Goal: Information Seeking & Learning: Check status

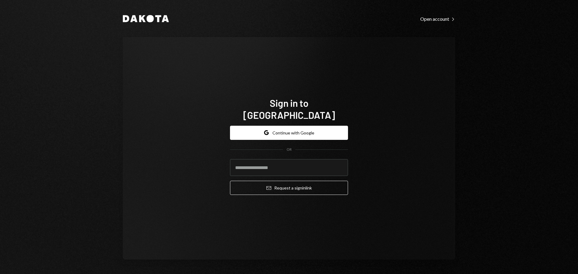
type input "**********"
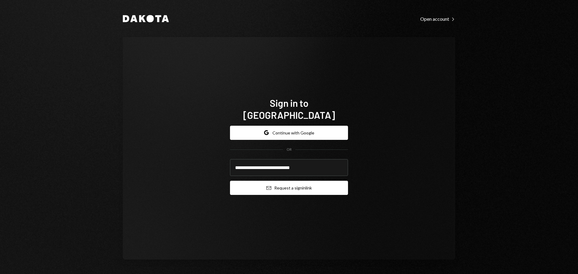
click at [268, 186] on icon "Email" at bounding box center [268, 188] width 5 height 5
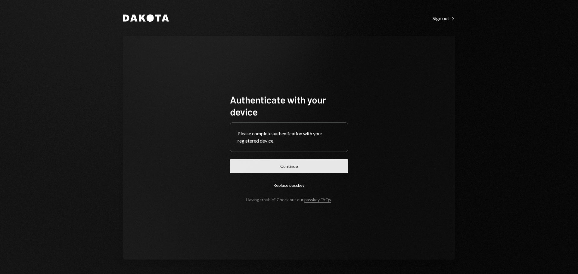
click at [284, 169] on button "Continue" at bounding box center [289, 166] width 118 height 14
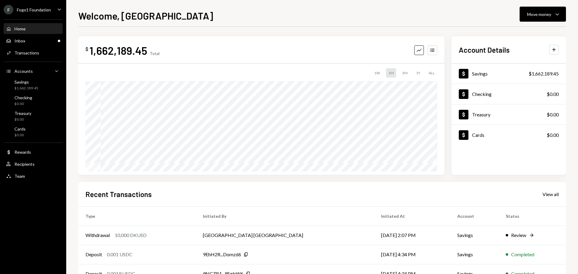
click at [26, 11] on div "Fogo1 Foundation" at bounding box center [34, 9] width 34 height 5
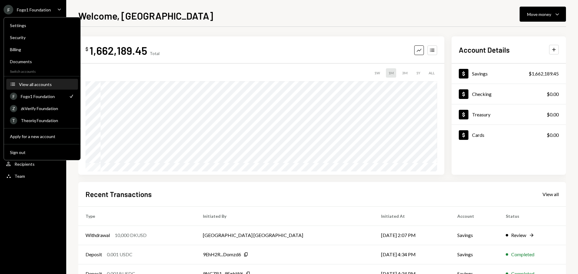
click at [39, 86] on div "View all accounts" at bounding box center [46, 84] width 55 height 5
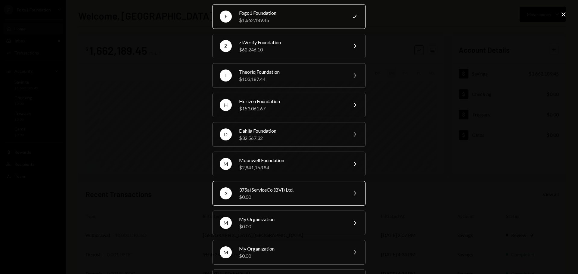
scroll to position [30, 0]
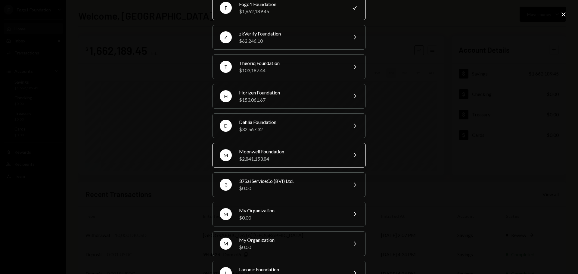
click at [271, 152] on div "Moonwell Foundation" at bounding box center [291, 151] width 105 height 7
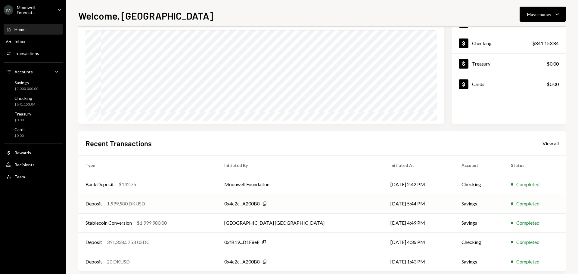
scroll to position [60, 0]
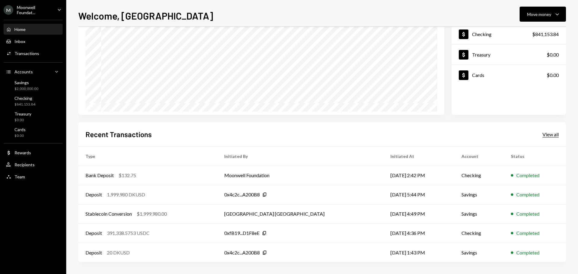
click at [553, 133] on div "View all" at bounding box center [550, 134] width 16 height 6
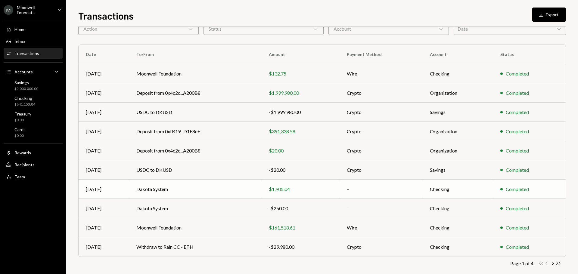
scroll to position [40, 0]
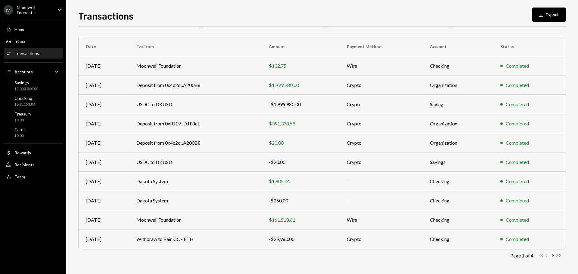
click at [550, 256] on icon "Chevron Right" at bounding box center [552, 256] width 6 height 6
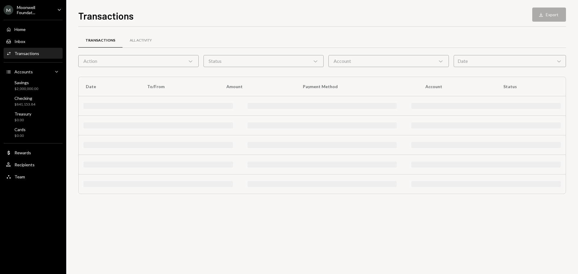
scroll to position [0, 0]
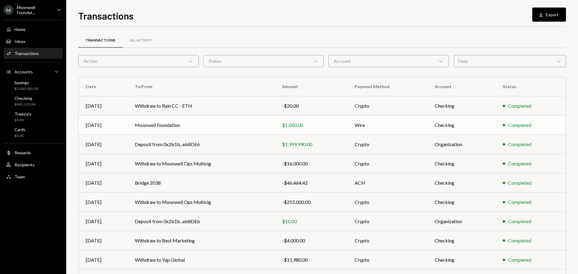
click at [211, 128] on td "Moonwell Foundation" at bounding box center [201, 125] width 147 height 19
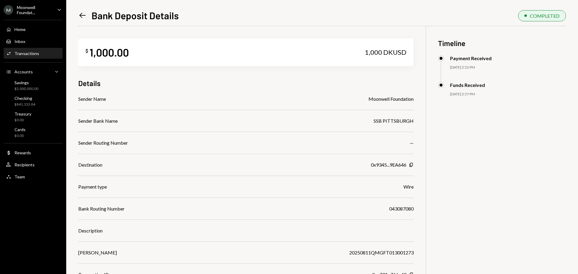
click at [80, 15] on icon at bounding box center [82, 15] width 6 height 5
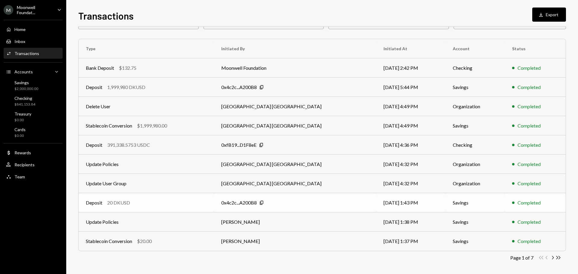
scroll to position [40, 0]
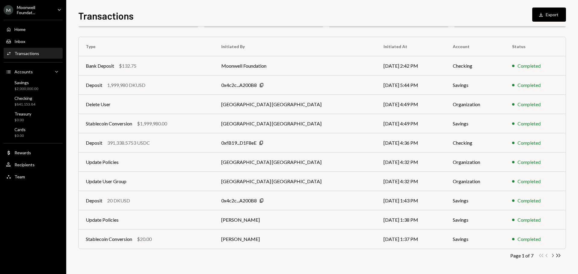
click at [553, 255] on icon "button" at bounding box center [553, 255] width 2 height 3
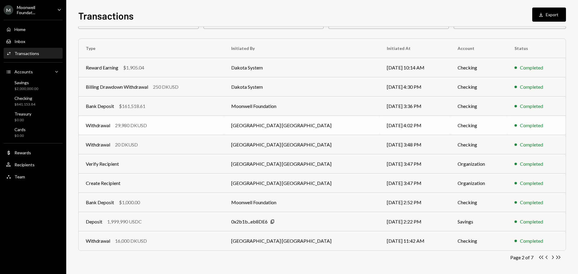
scroll to position [38, 0]
click at [214, 109] on div "Bank Deposit $161,518.61" at bounding box center [151, 106] width 131 height 7
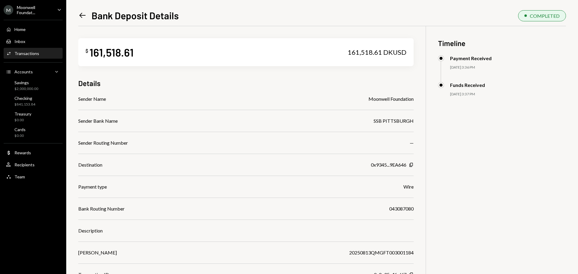
click at [83, 16] on icon at bounding box center [82, 15] width 6 height 5
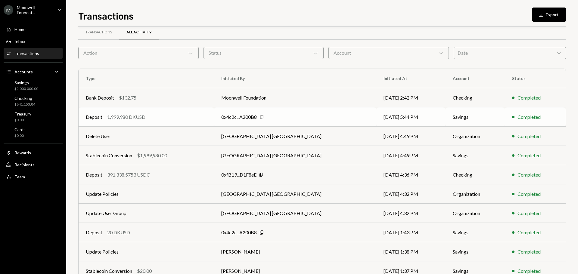
scroll to position [40, 0]
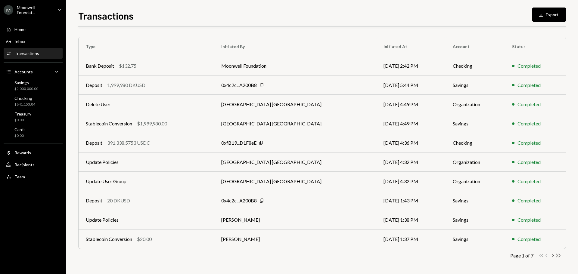
click at [553, 255] on icon "Chevron Right" at bounding box center [552, 256] width 6 height 6
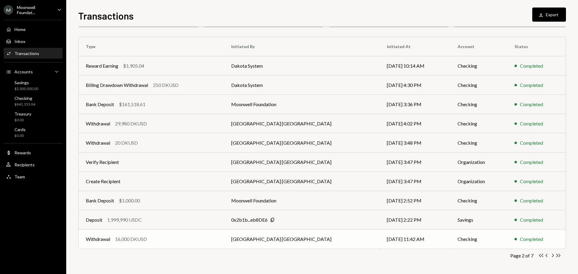
click at [328, 240] on td "[GEOGRAPHIC_DATA] [GEOGRAPHIC_DATA]" at bounding box center [302, 239] width 156 height 19
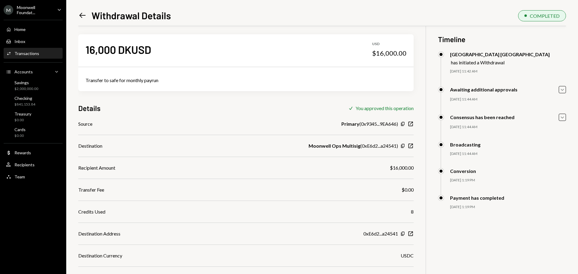
scroll to position [7, 0]
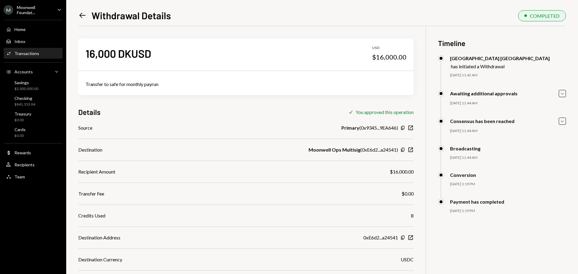
click at [85, 17] on icon "Left Arrow" at bounding box center [82, 15] width 8 height 8
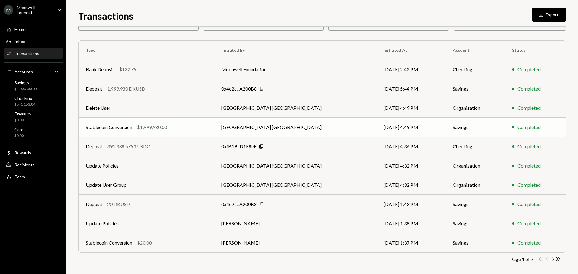
scroll to position [40, 0]
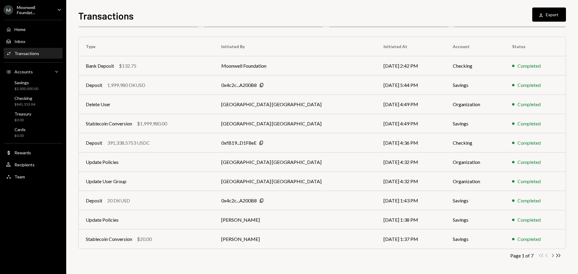
click at [552, 257] on icon "Chevron Right" at bounding box center [552, 256] width 6 height 6
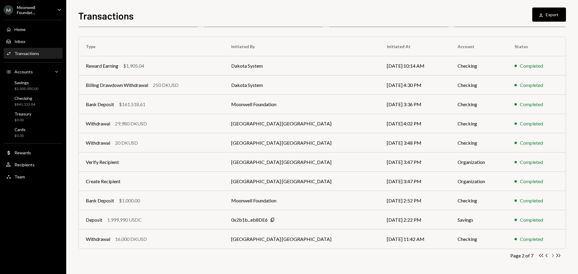
click at [552, 256] on icon "button" at bounding box center [553, 255] width 2 height 3
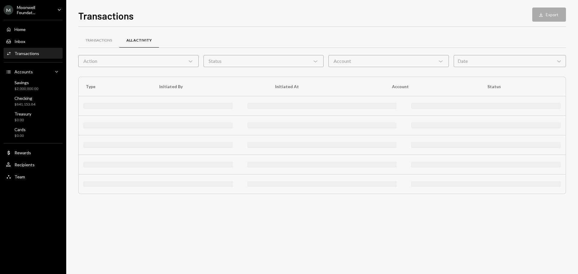
scroll to position [0, 0]
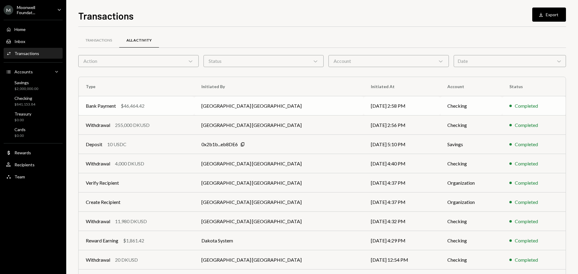
click at [194, 108] on td "Bank Payment $46,464.42" at bounding box center [137, 105] width 116 height 19
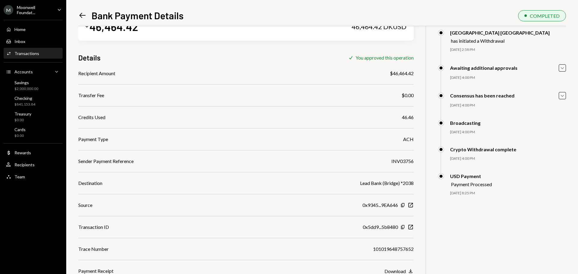
scroll to position [26, 0]
click at [80, 17] on icon "Left Arrow" at bounding box center [82, 15] width 8 height 8
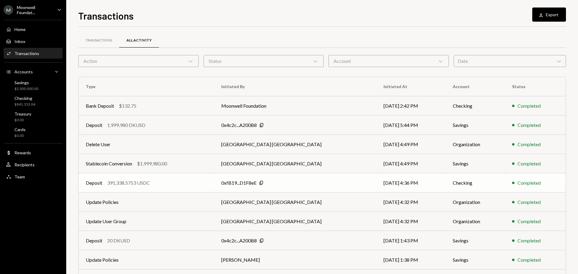
scroll to position [40, 0]
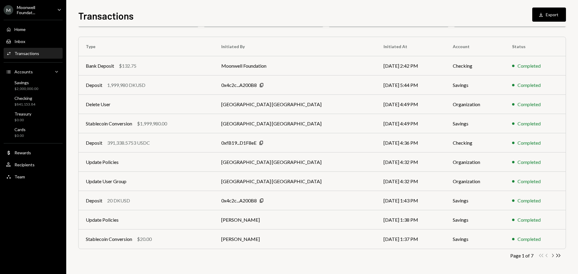
click at [552, 256] on icon "Chevron Right" at bounding box center [552, 256] width 6 height 6
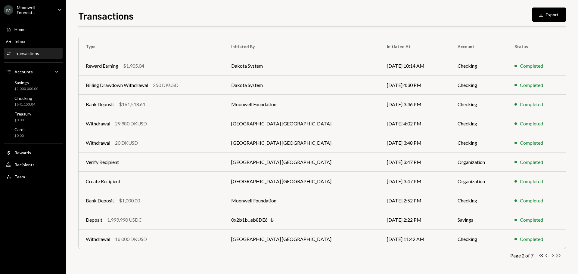
click at [552, 256] on icon "Chevron Right" at bounding box center [552, 256] width 6 height 6
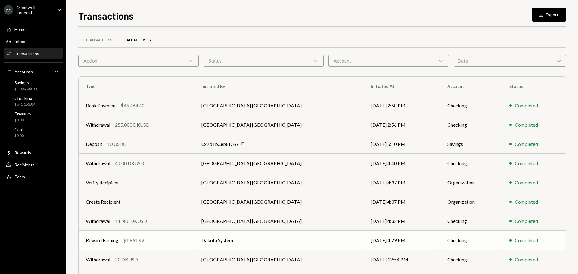
scroll to position [0, 0]
click at [314, 127] on td "[GEOGRAPHIC_DATA] [GEOGRAPHIC_DATA]" at bounding box center [278, 125] width 169 height 19
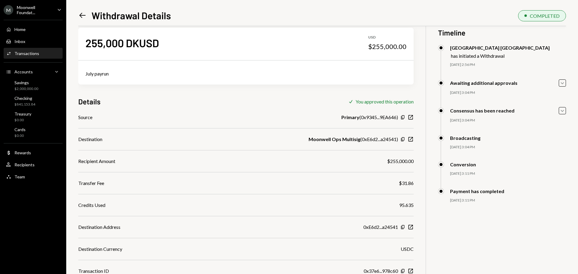
scroll to position [14, 0]
